Goal: Task Accomplishment & Management: Complete application form

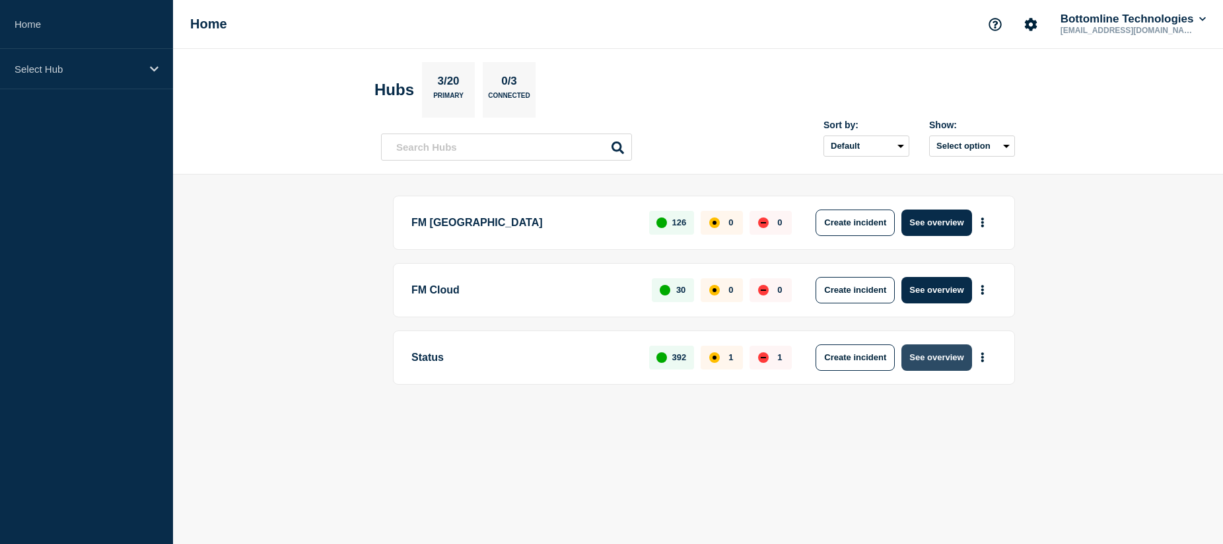
click at [956, 363] on button "See overview" at bounding box center [937, 357] width 70 height 26
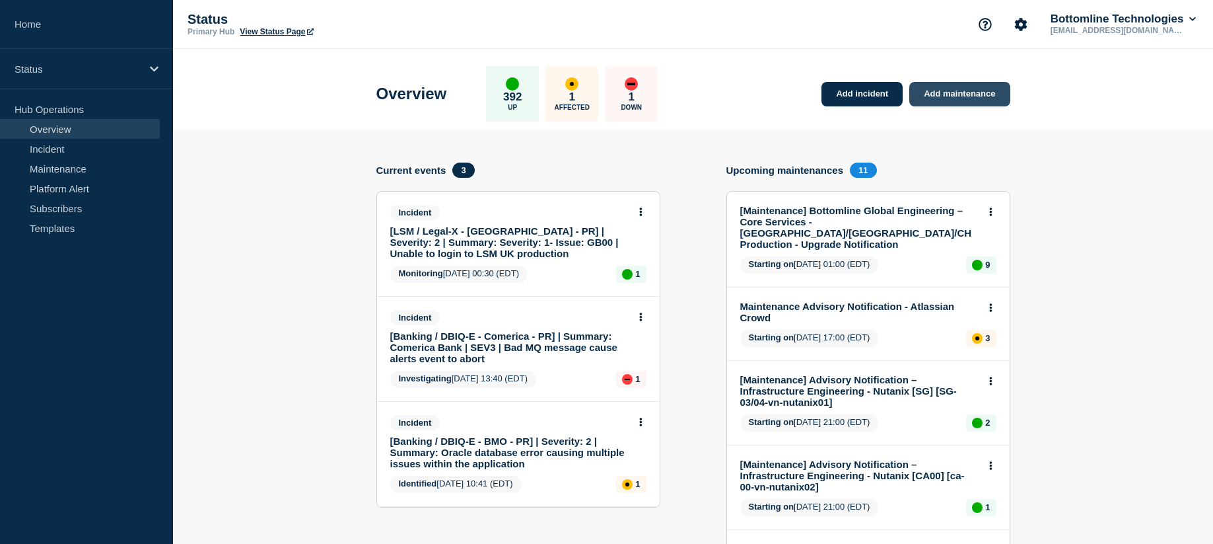
click at [963, 90] on link "Add maintenance" at bounding box center [960, 94] width 100 height 24
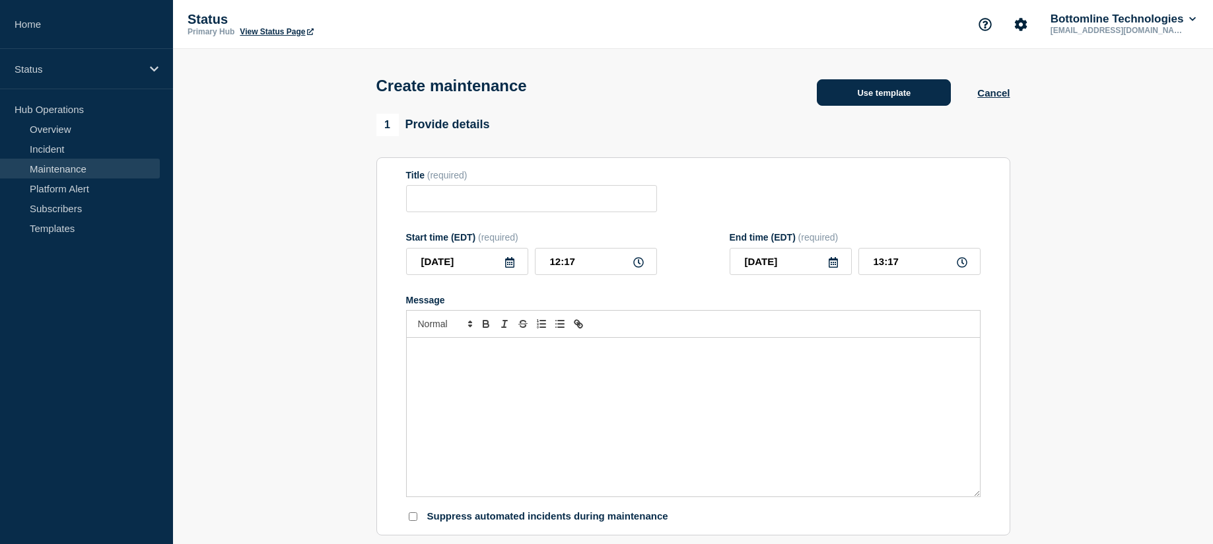
click at [882, 90] on button "Use template" at bounding box center [884, 92] width 134 height 26
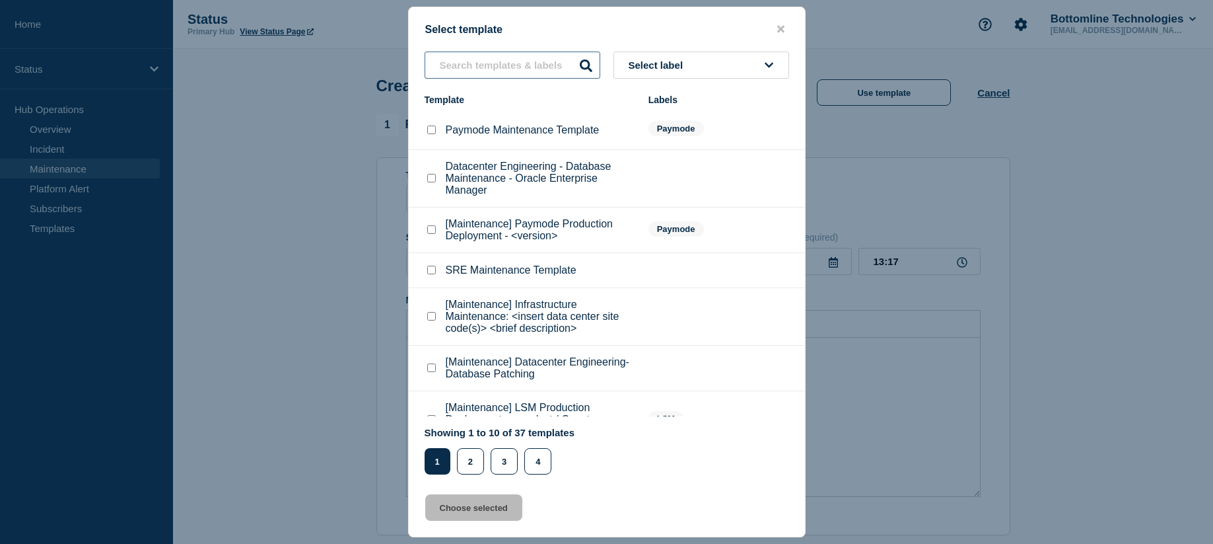
click at [479, 64] on input "text" at bounding box center [513, 65] width 176 height 27
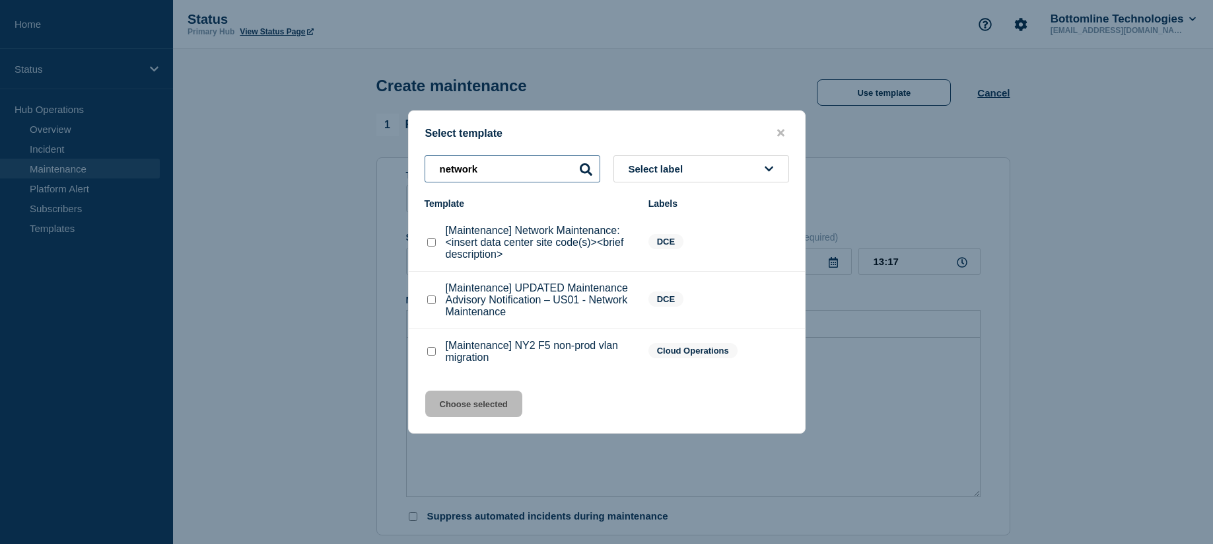
type input "network"
click at [431, 244] on checkbox"] "[Maintenance] Network Maintenance: <insert data center site code(s)><brief desc…" at bounding box center [431, 242] width 9 height 9
checkbox checkbox"] "true"
click at [490, 410] on button "Choose selected" at bounding box center [473, 403] width 97 height 26
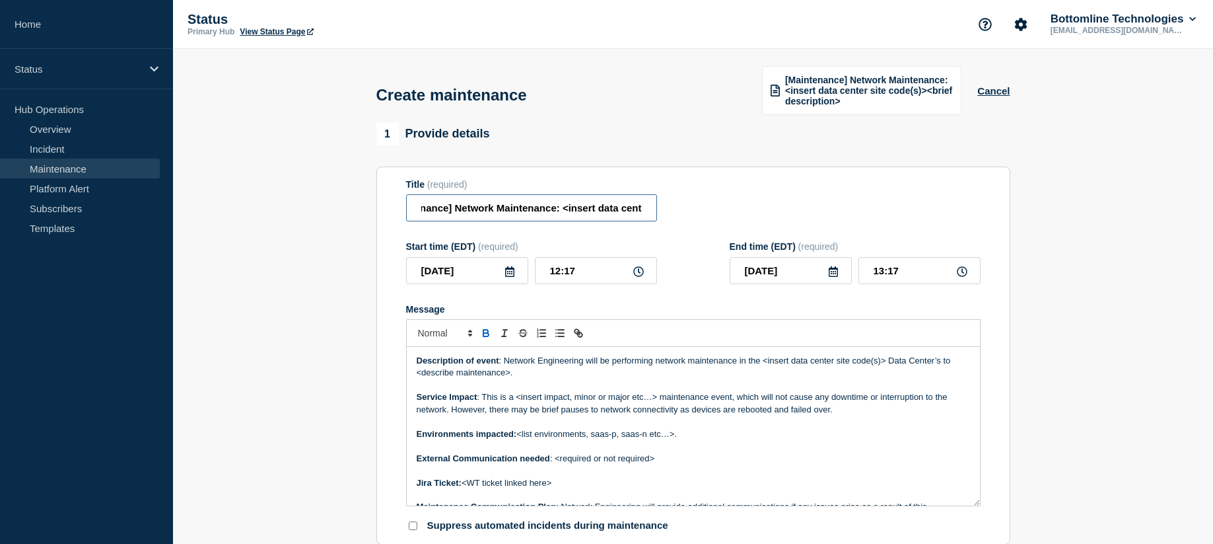
scroll to position [0, 198]
drag, startPoint x: 598, startPoint y: 209, endPoint x: 546, endPoint y: 208, distance: 51.5
click at [546, 208] on input "[Maintenance] Network Maintenance: <insert data center site code(s)><brief desc…" at bounding box center [531, 207] width 251 height 27
type input "[Maintenance] Network Maintenance: CH07 VPN Firmware update"
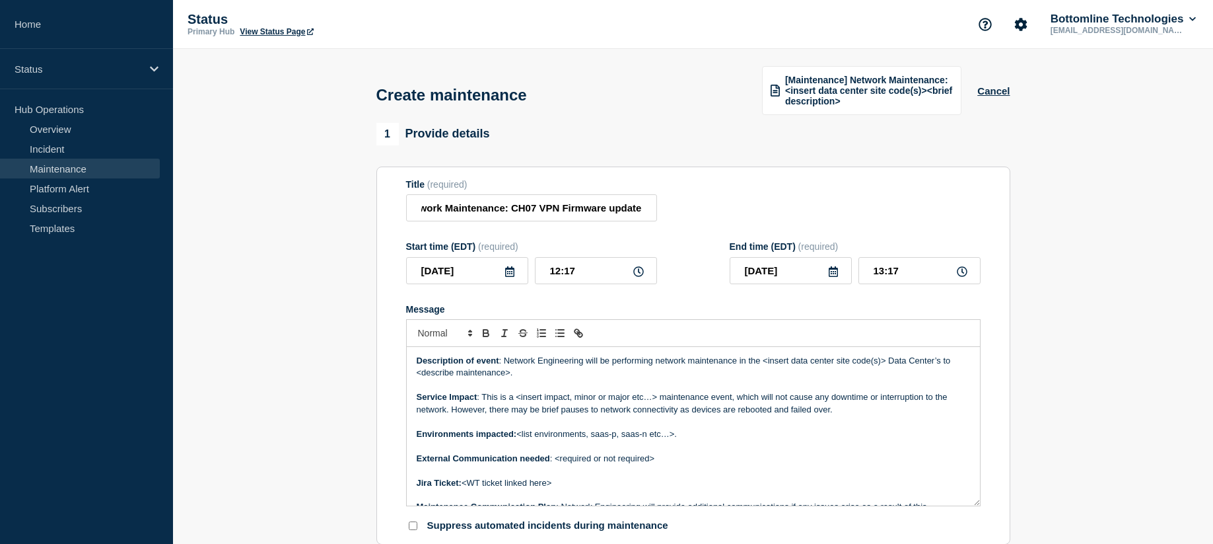
scroll to position [0, 0]
drag, startPoint x: 763, startPoint y: 365, endPoint x: 960, endPoint y: 380, distance: 198.1
click at [960, 380] on div "Description of event : Network Engineering will be performing network maintenan…" at bounding box center [693, 426] width 573 height 159
drag, startPoint x: 519, startPoint y: 395, endPoint x: 656, endPoint y: 397, distance: 137.4
click at [656, 397] on p "Service Impact : This is a <insert impact, minor or major etc…> maintenance eve…" at bounding box center [694, 403] width 554 height 24
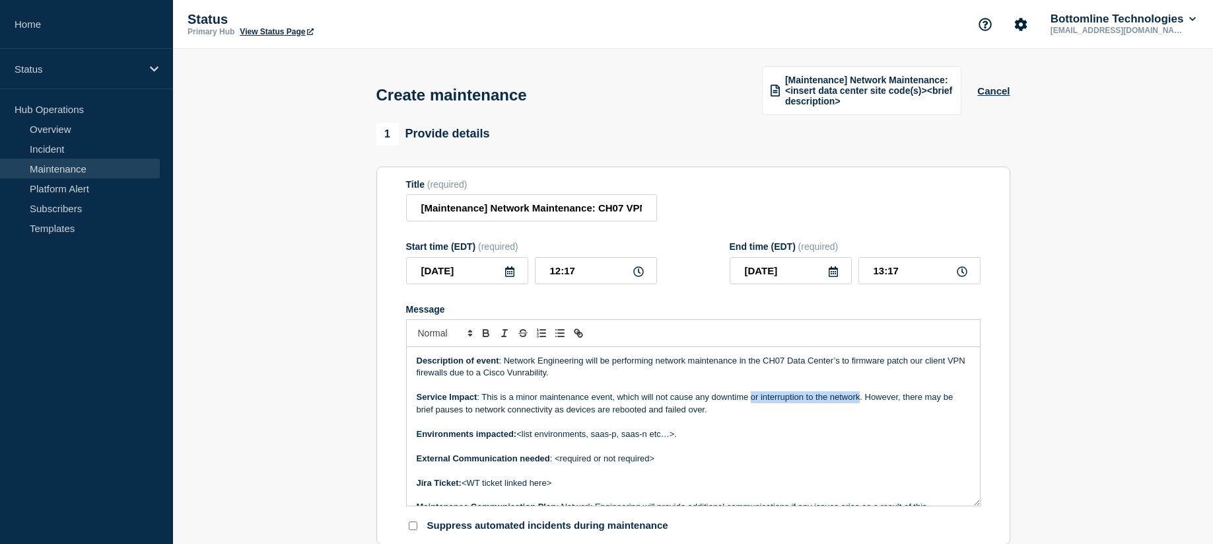
drag, startPoint x: 752, startPoint y: 399, endPoint x: 859, endPoint y: 395, distance: 107.7
click at [859, 395] on p "Service Impact : This is a minor maintenance event, which will not cause any do…" at bounding box center [694, 403] width 554 height 24
drag, startPoint x: 520, startPoint y: 435, endPoint x: 680, endPoint y: 437, distance: 160.5
click at [680, 437] on p "Environments impacted: <list environments, saas-p, saas-n etc…>." at bounding box center [694, 434] width 554 height 12
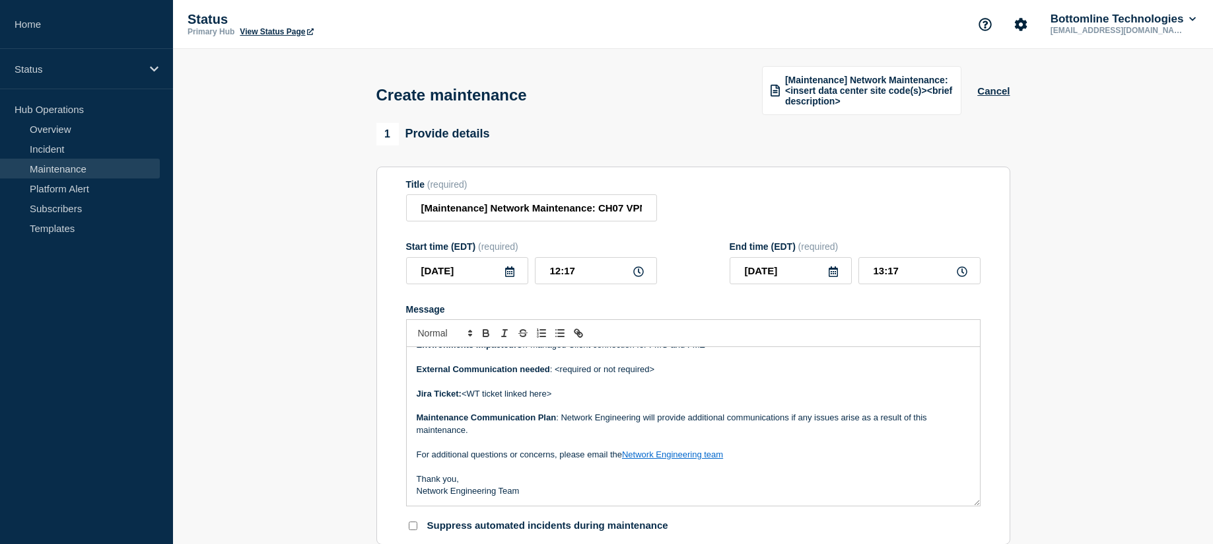
scroll to position [23, 0]
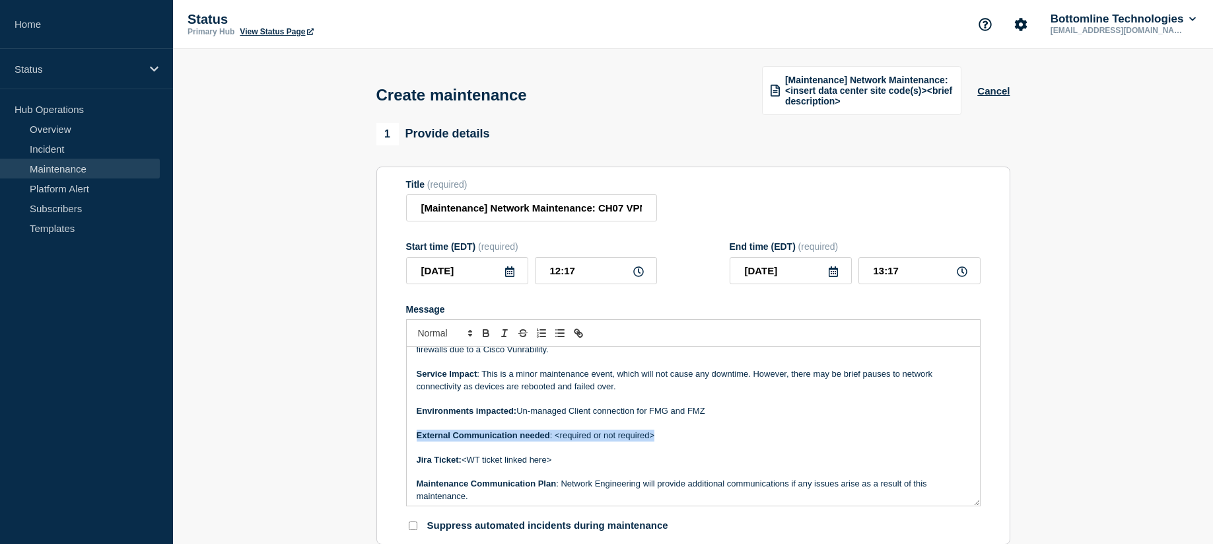
drag, startPoint x: 653, startPoint y: 434, endPoint x: 411, endPoint y: 437, distance: 242.4
click at [411, 437] on div "Description of event : Network Engineering will be performing network maintenan…" at bounding box center [693, 426] width 573 height 159
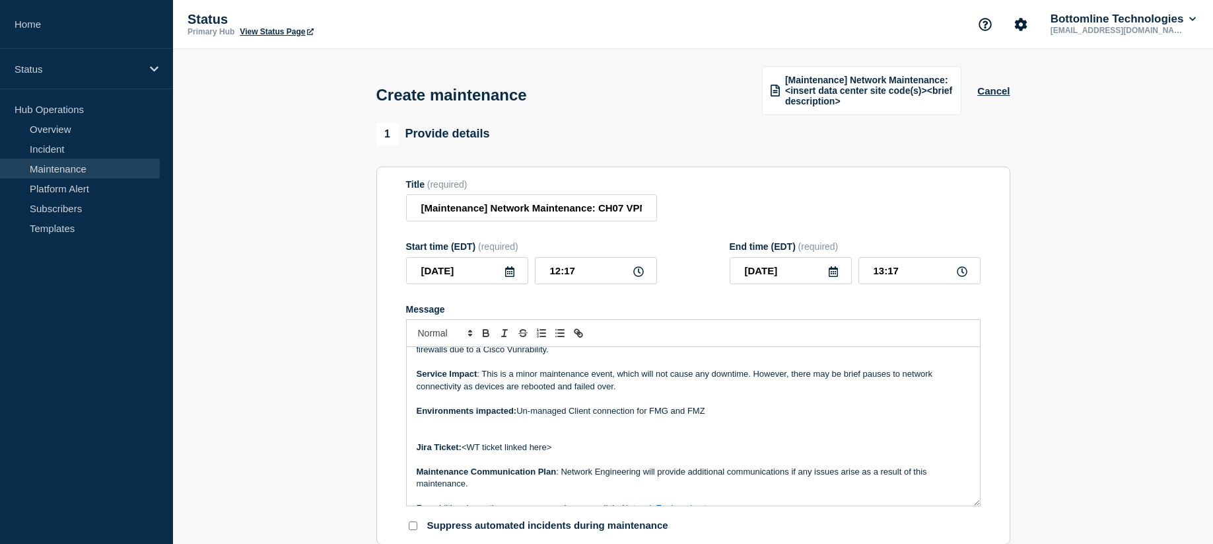
drag, startPoint x: 554, startPoint y: 450, endPoint x: 465, endPoint y: 447, distance: 89.2
click at [465, 447] on p "Jira Ticket: <WT ticket linked here>" at bounding box center [694, 447] width 554 height 12
click at [464, 447] on p "Jira Ticket: <WT ticket linked here>" at bounding box center [694, 447] width 554 height 12
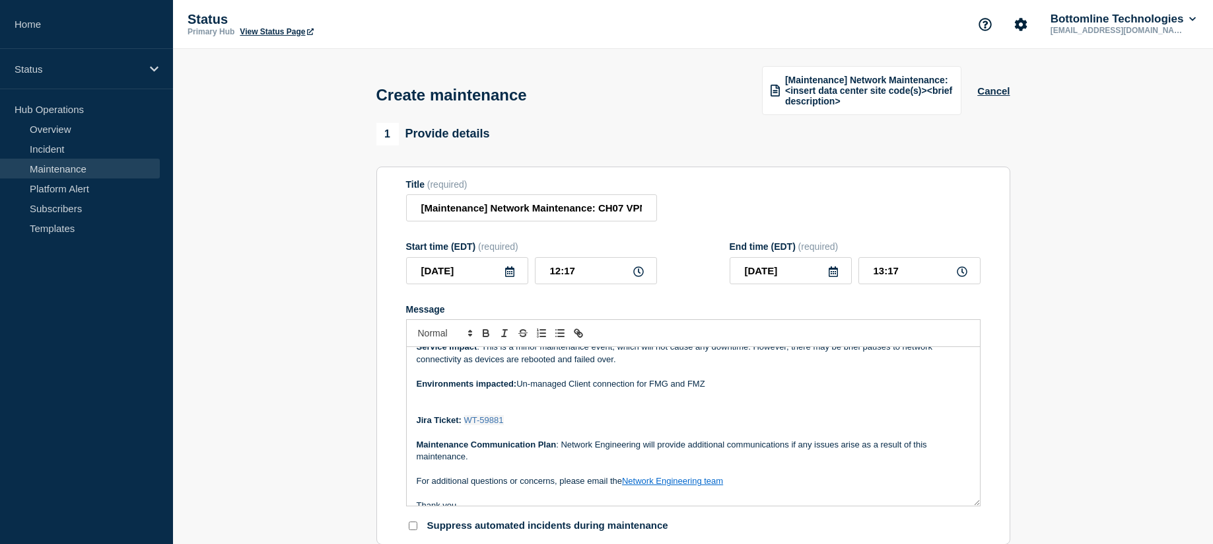
scroll to position [77, 0]
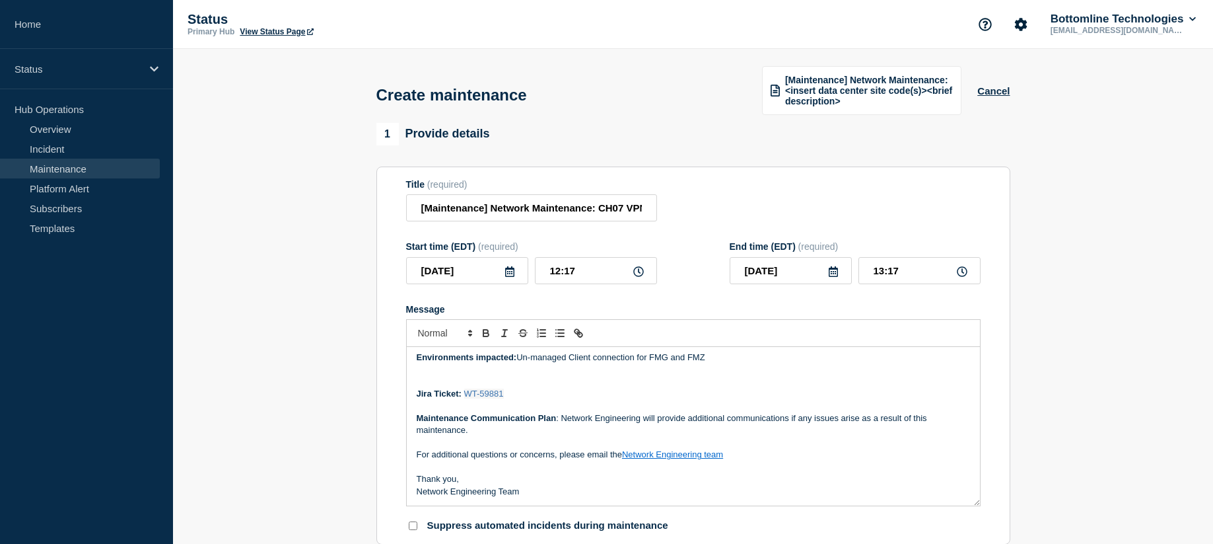
click at [513, 271] on icon at bounding box center [509, 271] width 9 height 11
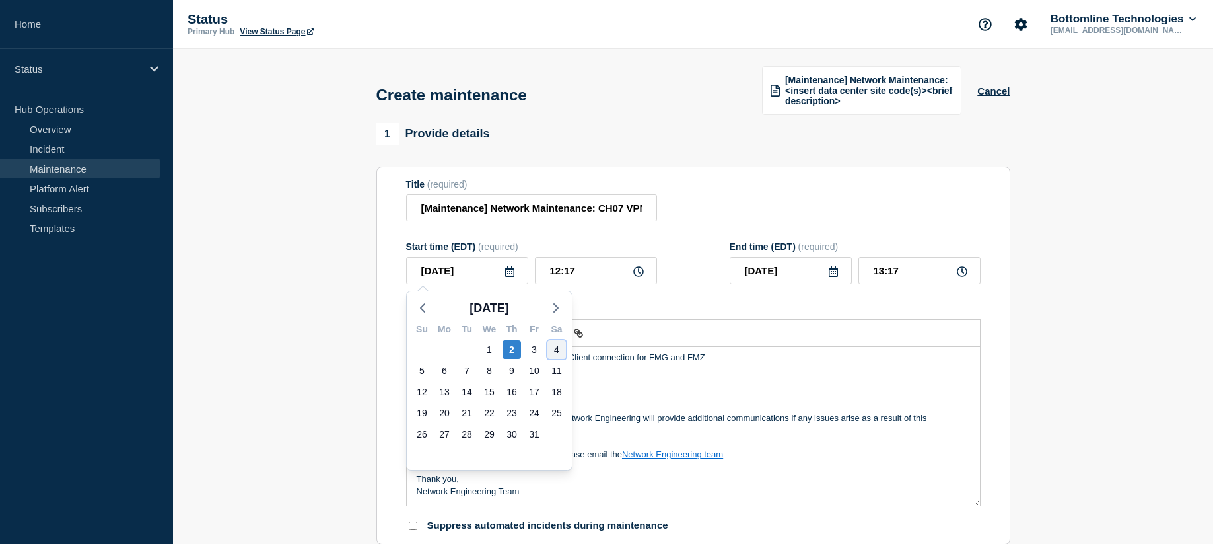
click at [557, 347] on div "4" at bounding box center [557, 349] width 18 height 18
type input "[DATE]"
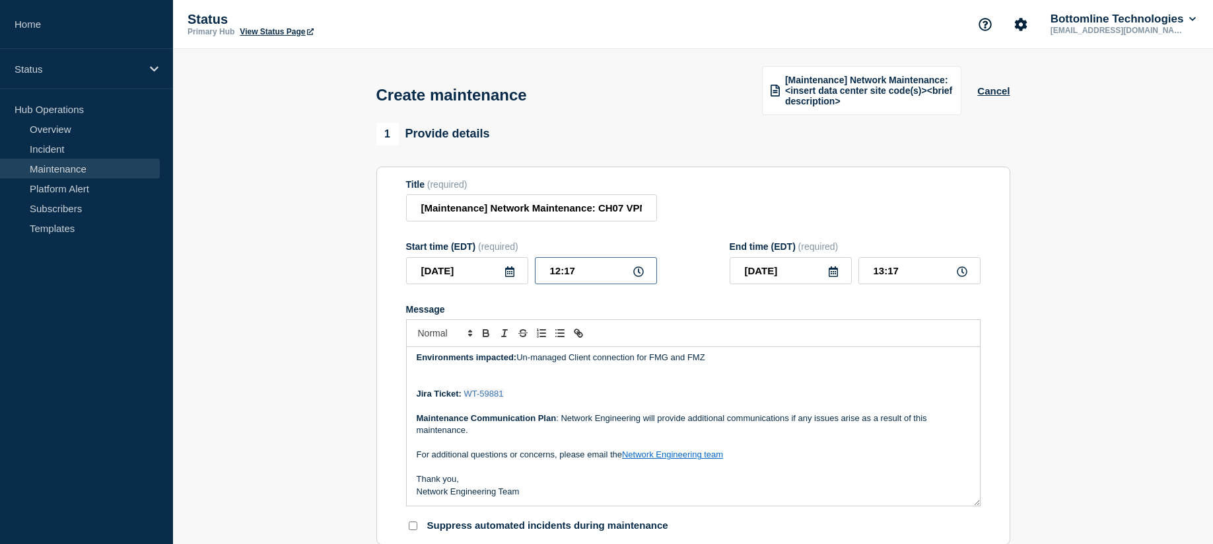
drag, startPoint x: 552, startPoint y: 273, endPoint x: 560, endPoint y: 270, distance: 9.0
click at [560, 270] on input "12:17" at bounding box center [596, 270] width 122 height 27
click at [640, 269] on icon at bounding box center [638, 271] width 11 height 11
click at [552, 268] on input "12:17" at bounding box center [596, 270] width 122 height 27
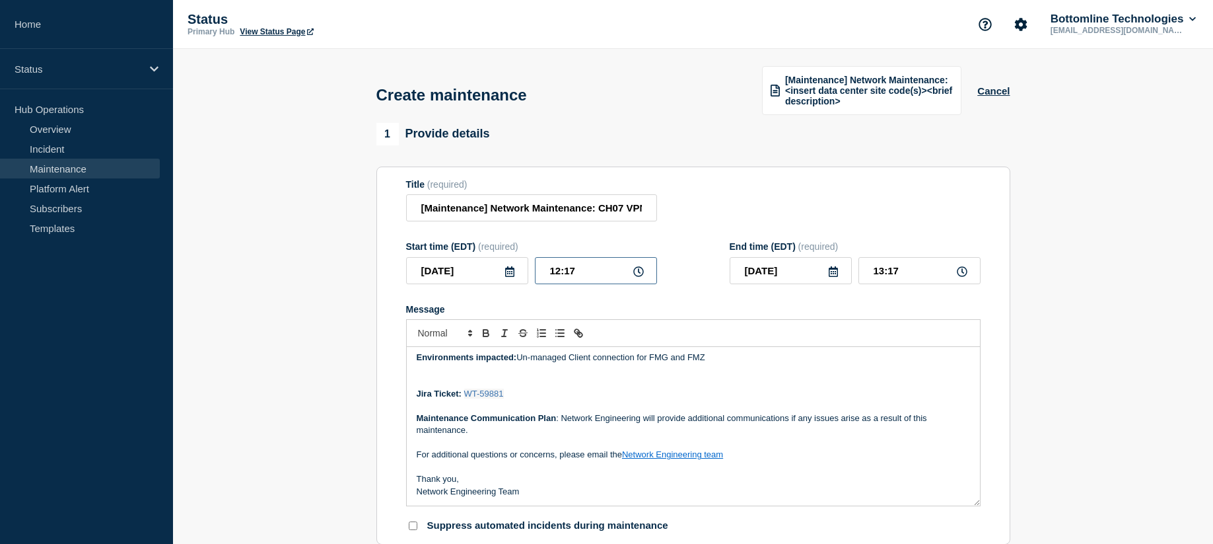
click at [552, 273] on input "12:17" at bounding box center [596, 270] width 122 height 27
type input "16:17"
type input "17:17"
drag, startPoint x: 567, startPoint y: 273, endPoint x: 576, endPoint y: 273, distance: 9.2
click at [576, 273] on input "16:17" at bounding box center [596, 270] width 122 height 27
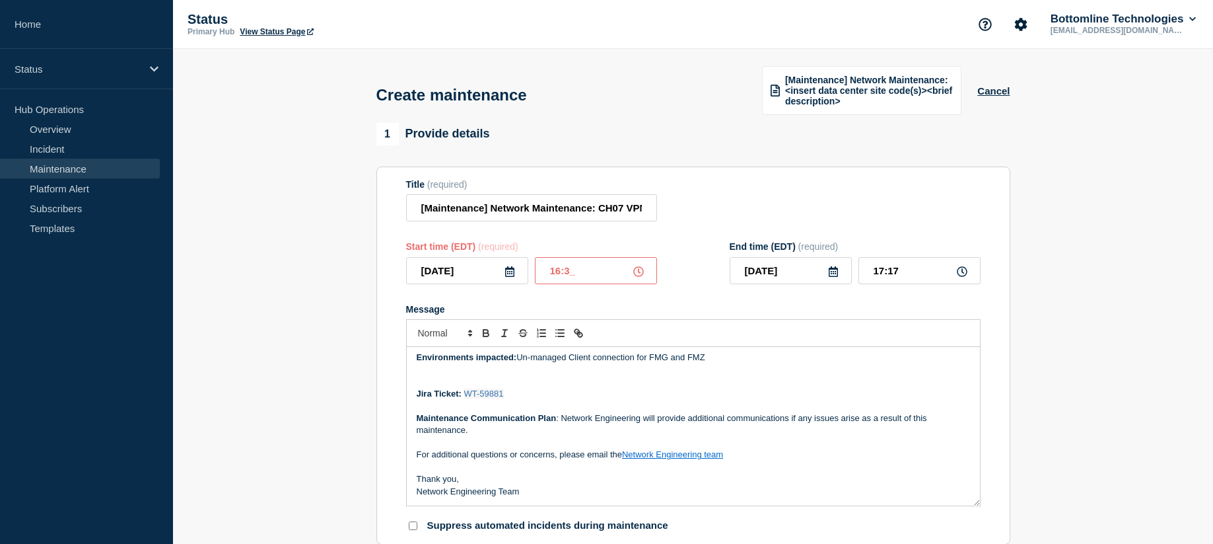
type input "16:30"
type input "17:30"
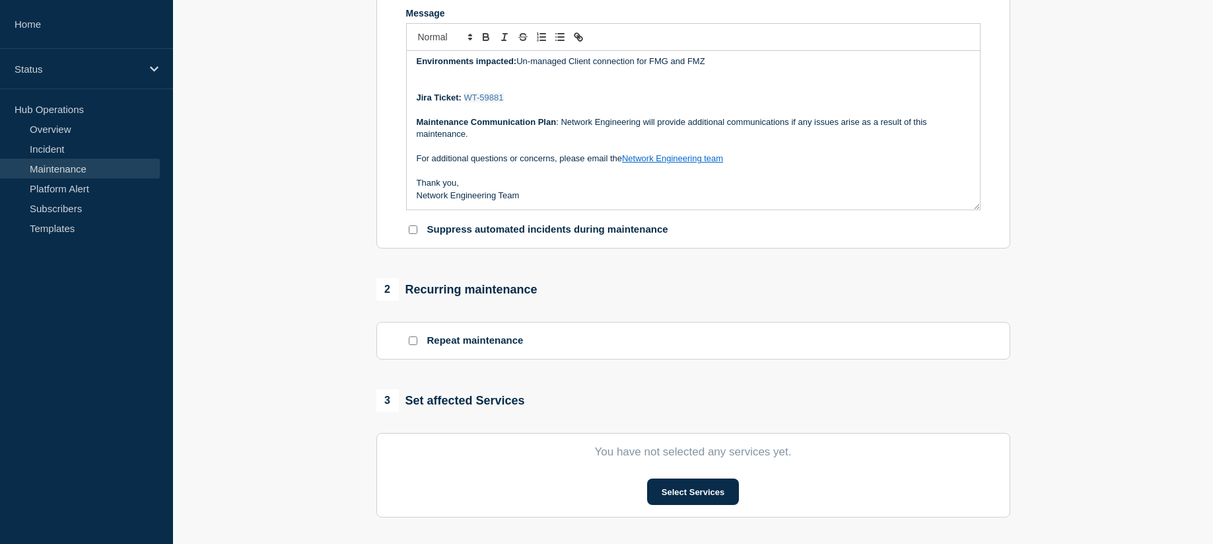
scroll to position [330, 0]
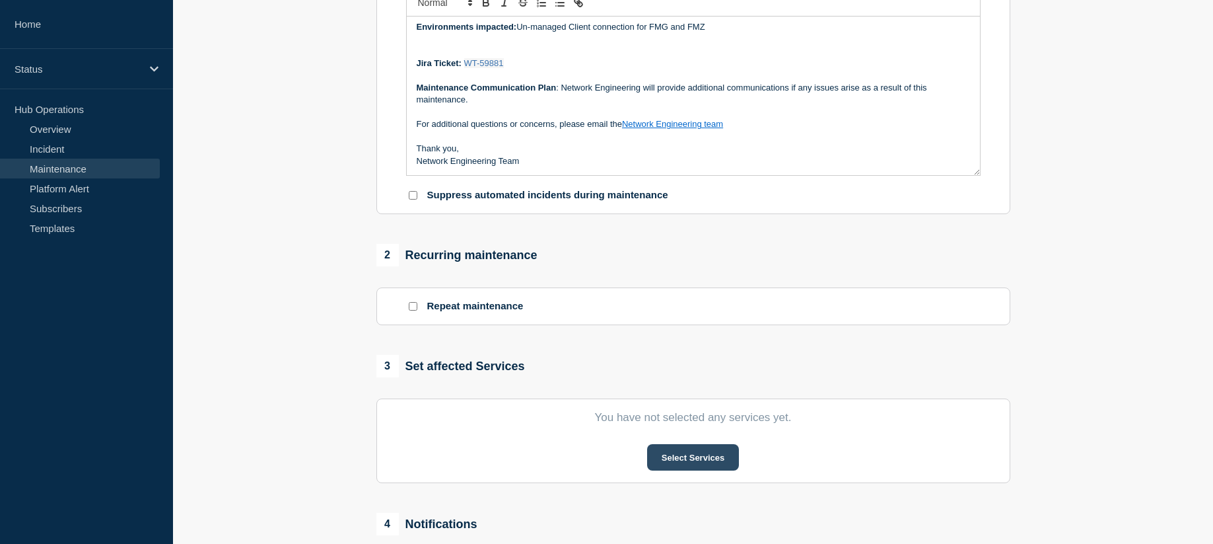
click at [705, 456] on button "Select Services" at bounding box center [693, 457] width 92 height 26
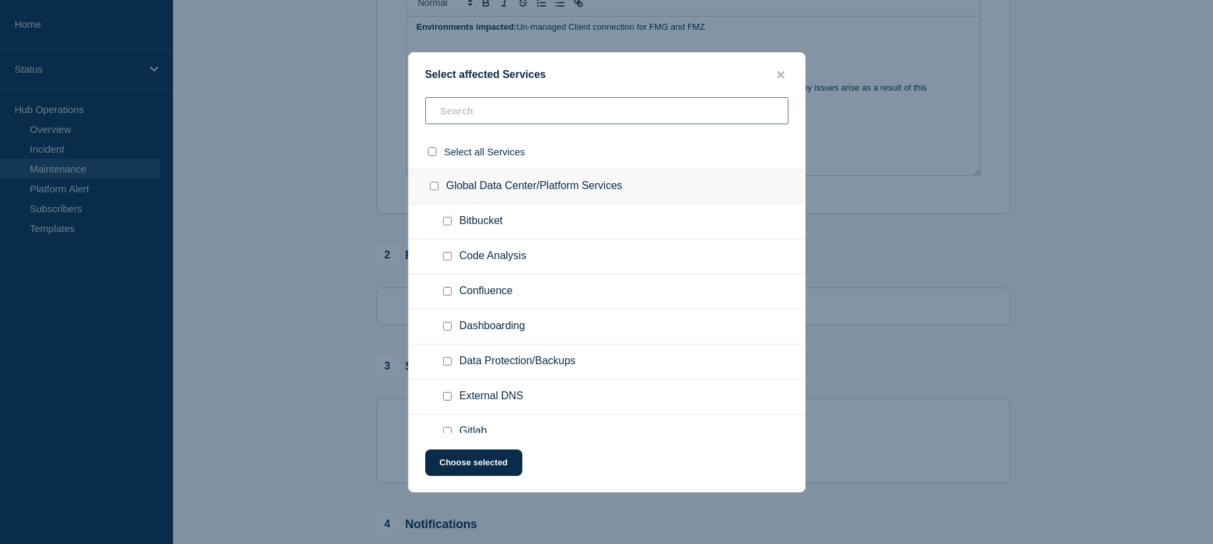
click at [538, 108] on input "text" at bounding box center [606, 110] width 363 height 27
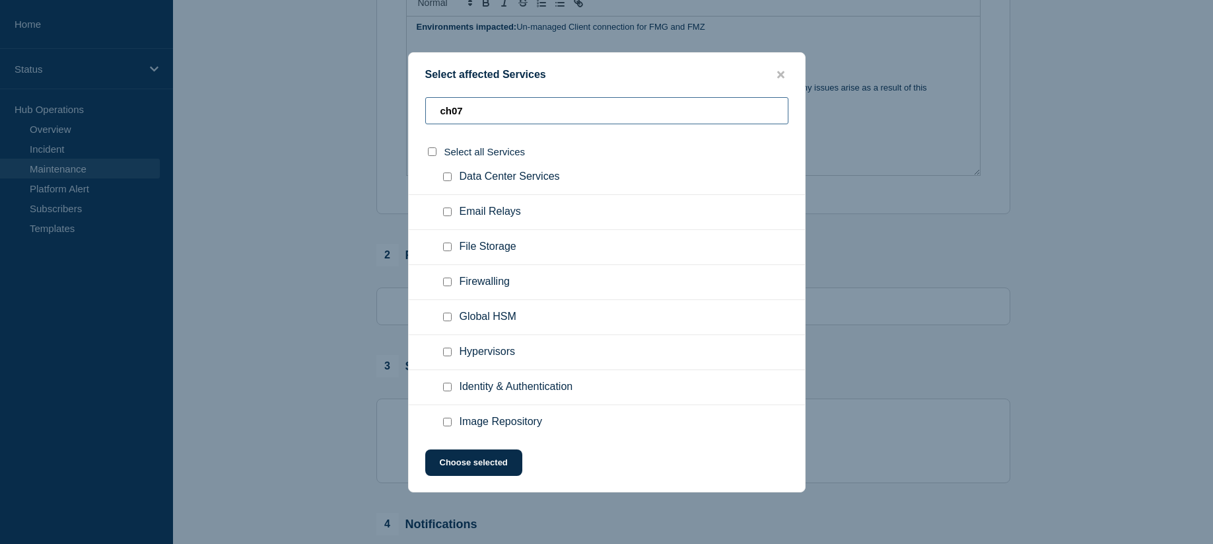
type input "ch07"
click at [453, 284] on div at bounding box center [450, 281] width 19 height 13
click at [447, 284] on input "Firewalling checkbox" at bounding box center [447, 281] width 9 height 9
checkbox input "true"
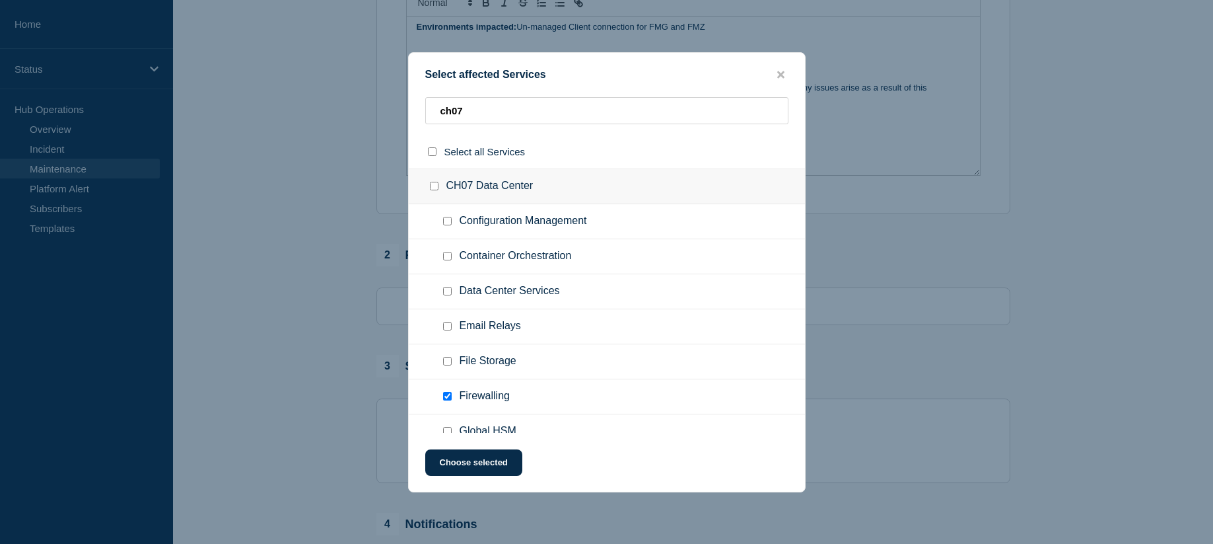
scroll to position [66, 0]
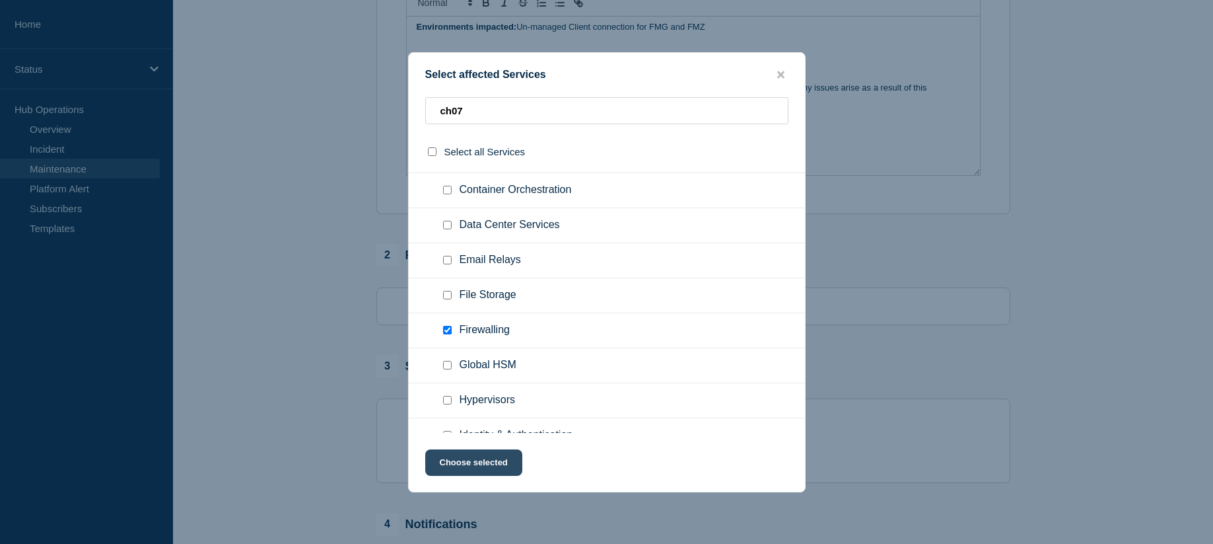
click at [482, 472] on button "Choose selected" at bounding box center [473, 462] width 97 height 26
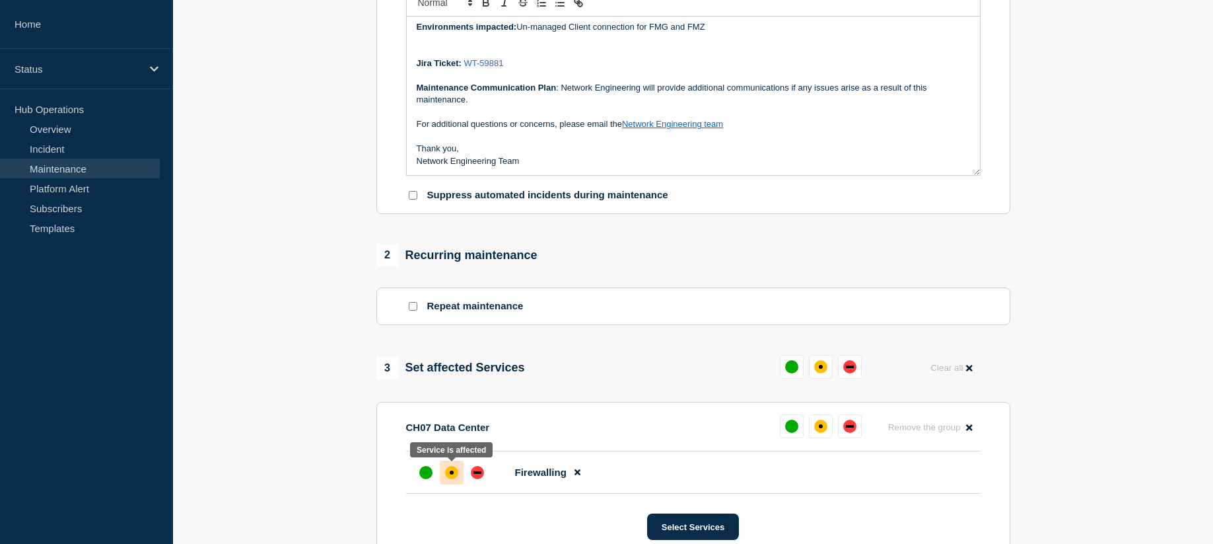
click at [448, 466] on div "affected" at bounding box center [451, 472] width 13 height 13
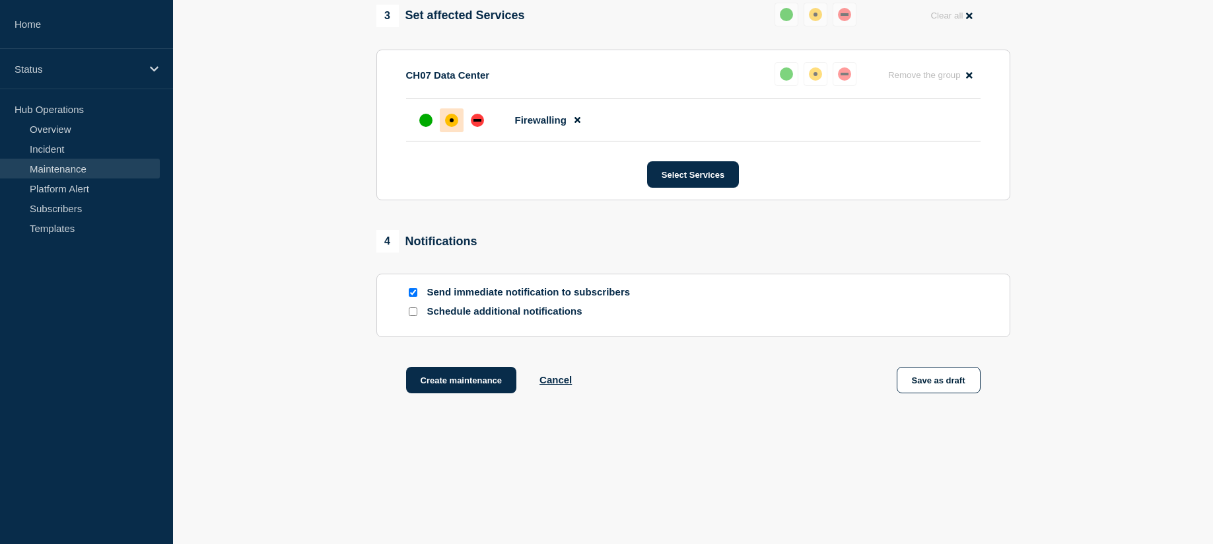
scroll to position [684, 0]
click at [415, 314] on div at bounding box center [412, 310] width 13 height 13
click at [409, 304] on div at bounding box center [412, 310] width 13 height 13
click at [411, 310] on input "Schedule additional notifications" at bounding box center [413, 310] width 9 height 9
checkbox input "true"
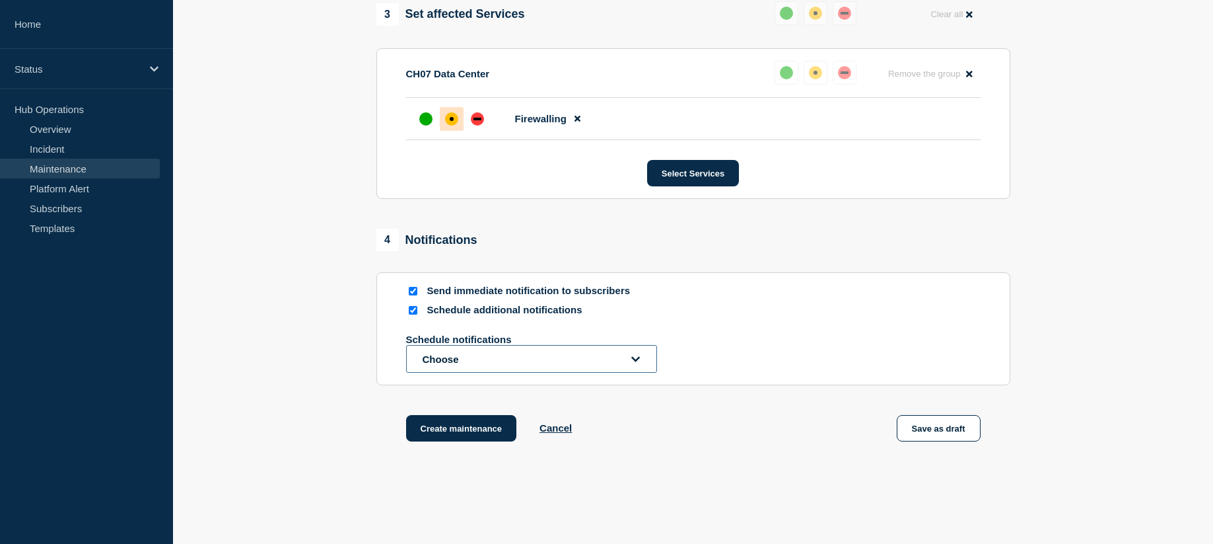
click at [627, 361] on button "Choose" at bounding box center [531, 359] width 251 height 28
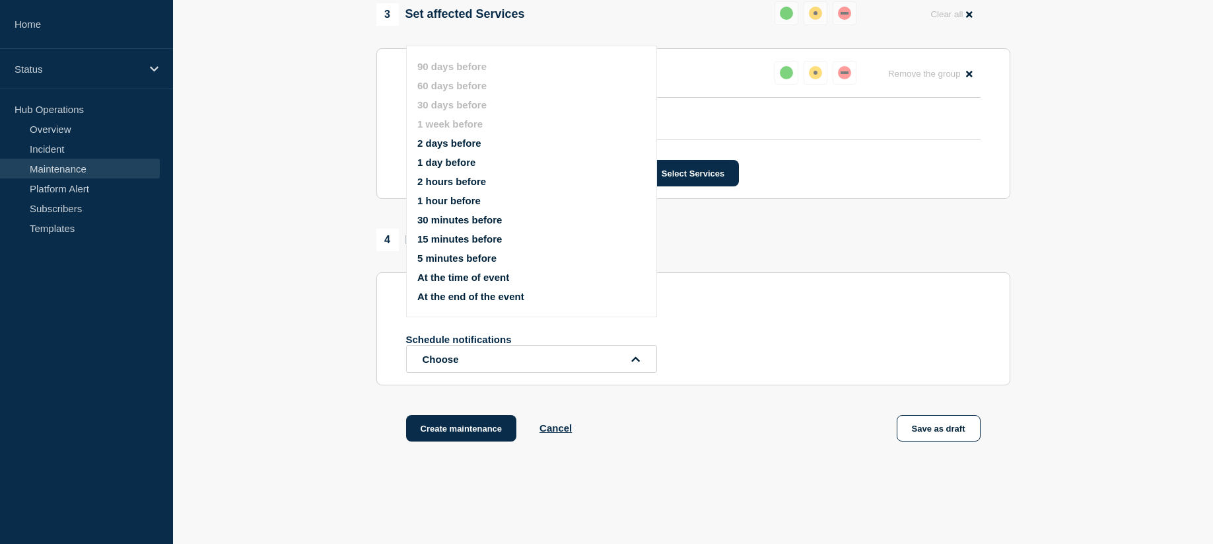
click at [471, 258] on button "5 minutes before" at bounding box center [456, 257] width 79 height 11
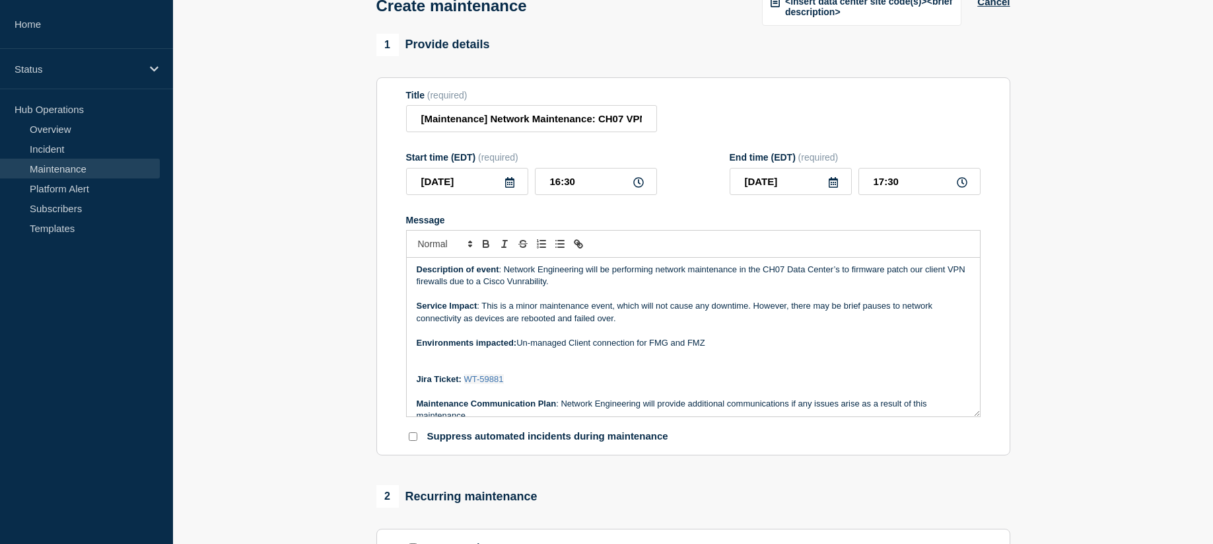
scroll to position [0, 0]
click at [927, 269] on p "Description of event : Network Engineering will be performing network maintenan…" at bounding box center [694, 278] width 554 height 24
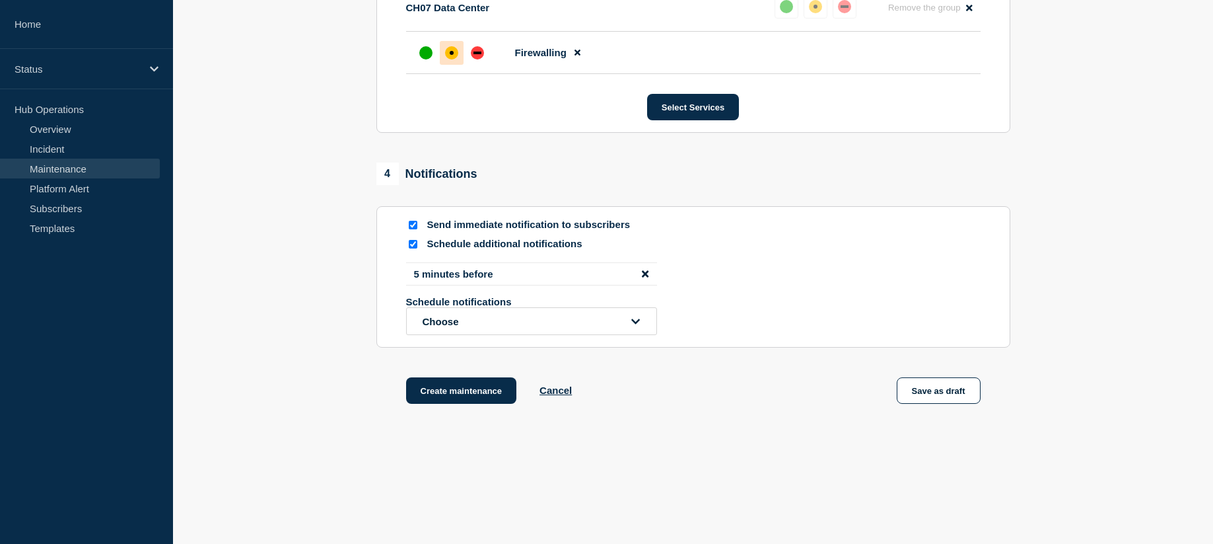
scroll to position [762, 0]
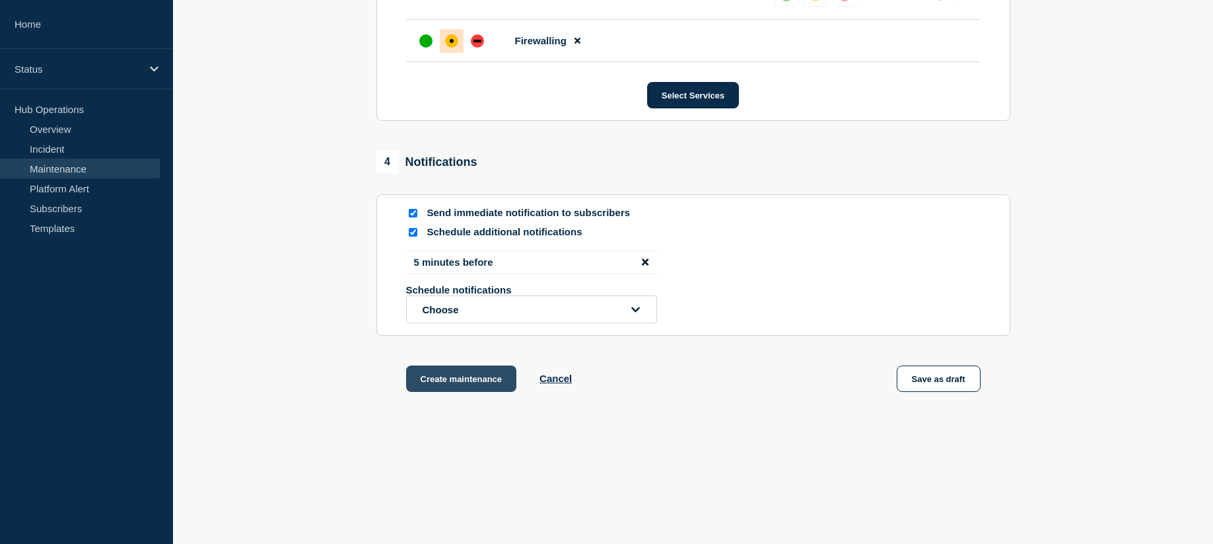
click at [466, 386] on button "Create maintenance" at bounding box center [461, 378] width 111 height 26
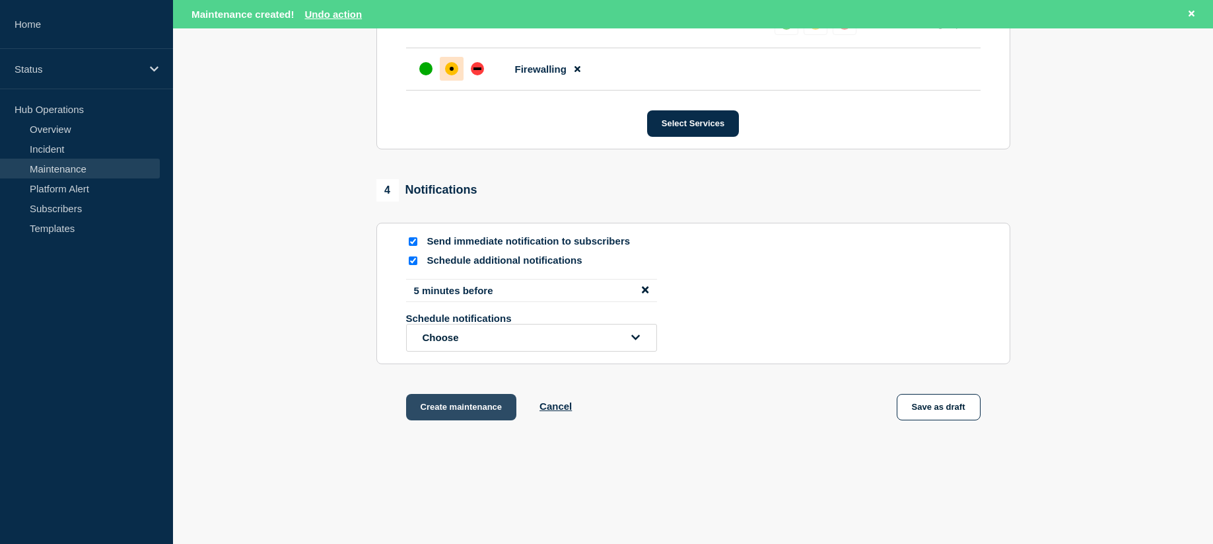
scroll to position [790, 0]
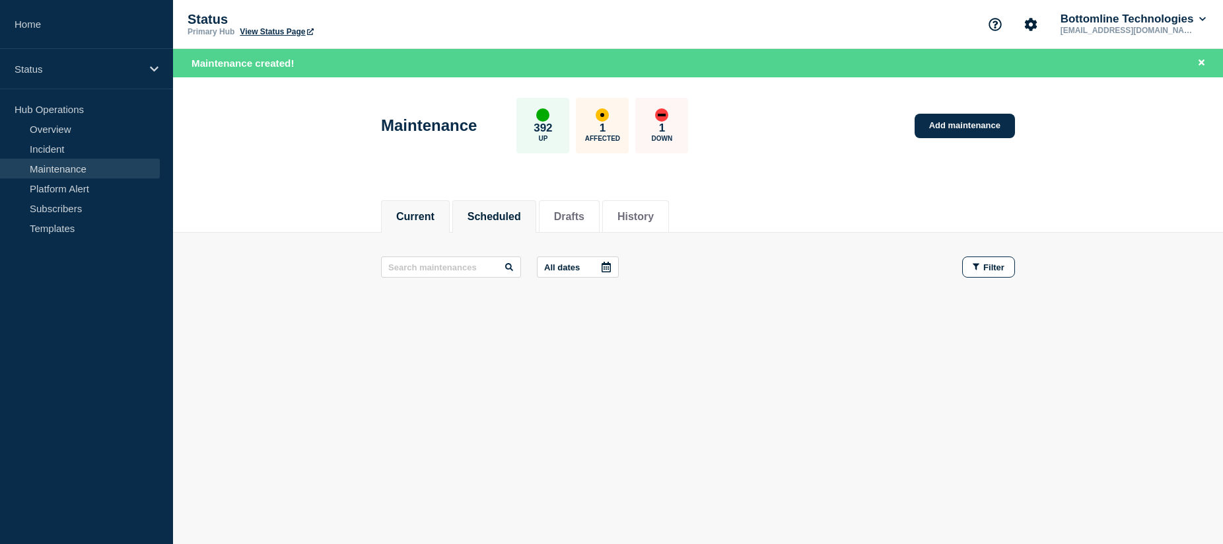
click at [510, 224] on li "Scheduled" at bounding box center [494, 216] width 84 height 32
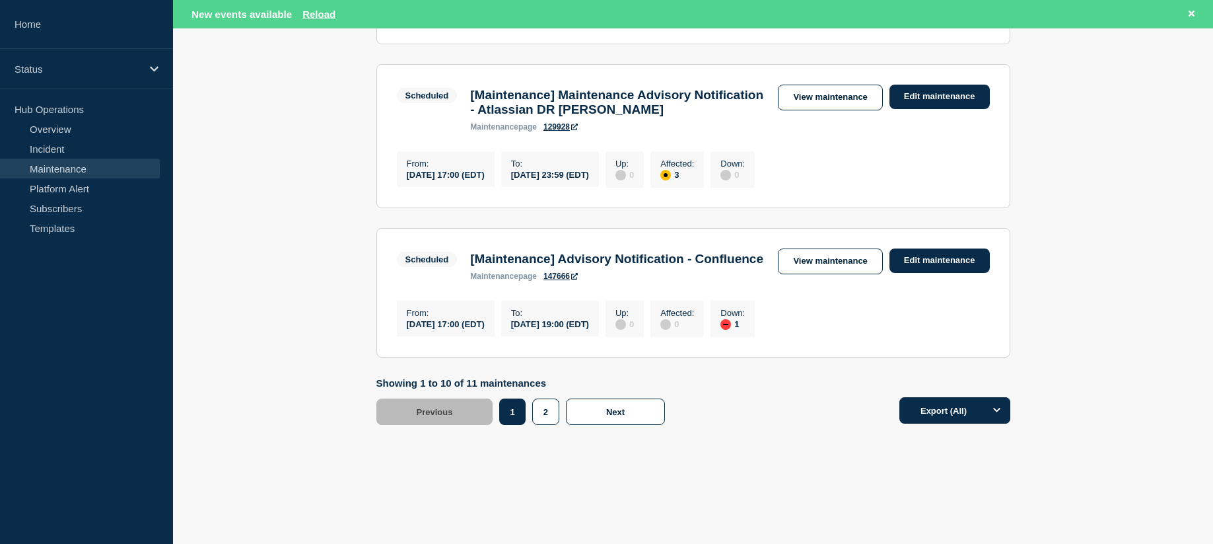
scroll to position [1731, 0]
click at [550, 419] on button "2" at bounding box center [545, 411] width 27 height 26
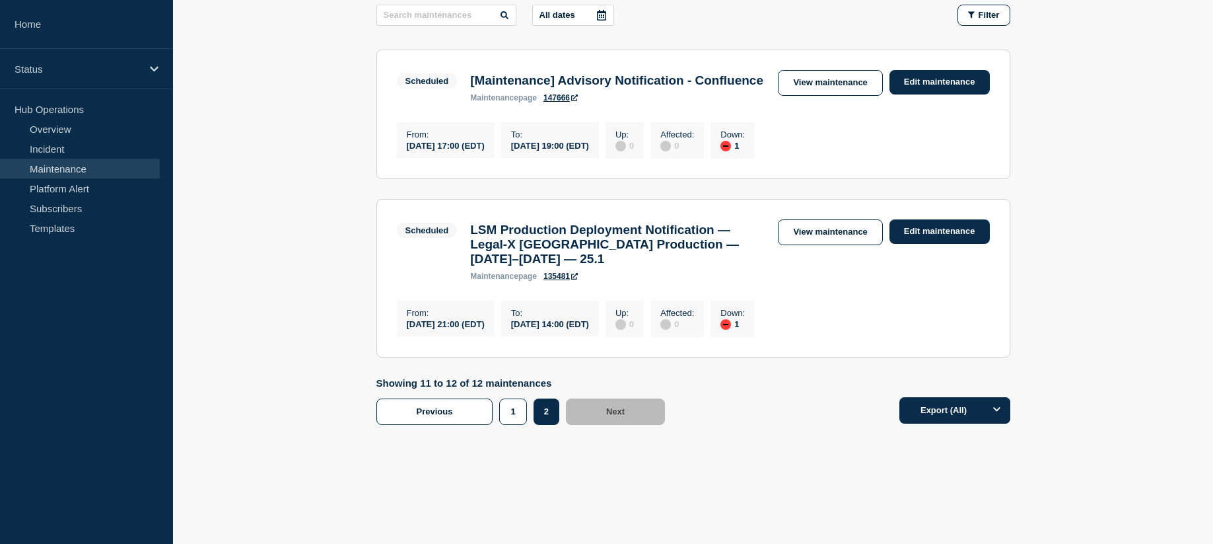
scroll to position [258, 0]
